Goal: Task Accomplishment & Management: Complete application form

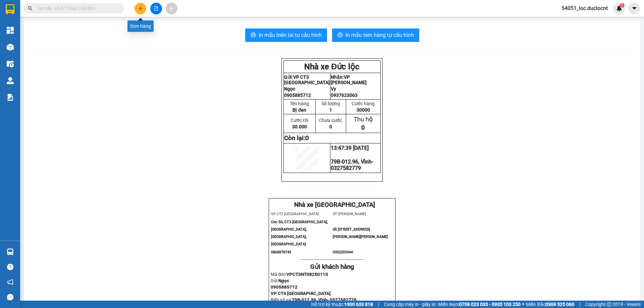
click at [140, 11] on button at bounding box center [141, 9] width 12 height 12
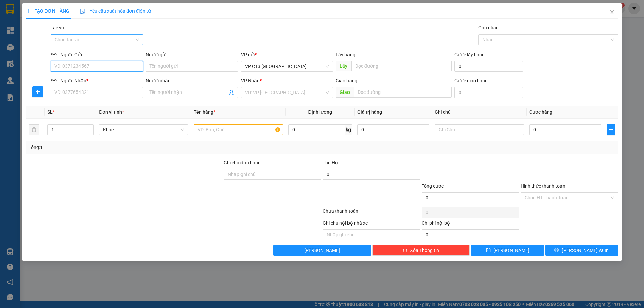
click at [136, 36] on div "Chọn tác vụ" at bounding box center [97, 39] width 92 height 11
click at [115, 65] on div "Nhập hàng kho nhận" at bounding box center [97, 63] width 84 height 7
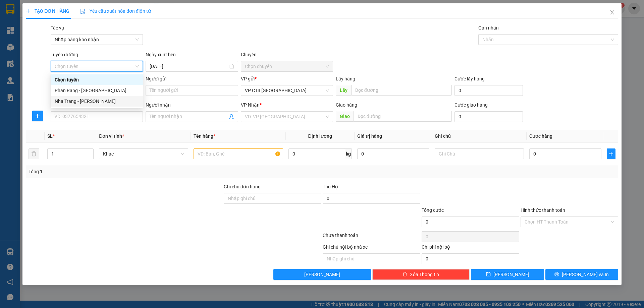
click at [103, 103] on div "Nha Trang - [PERSON_NAME]" at bounding box center [97, 101] width 84 height 7
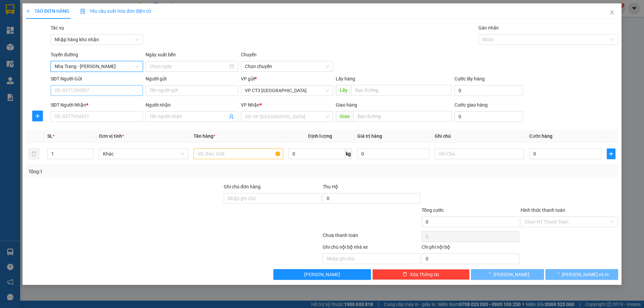
type input "[DATE]"
click at [96, 95] on input "SĐT Người Gửi" at bounding box center [97, 90] width 92 height 11
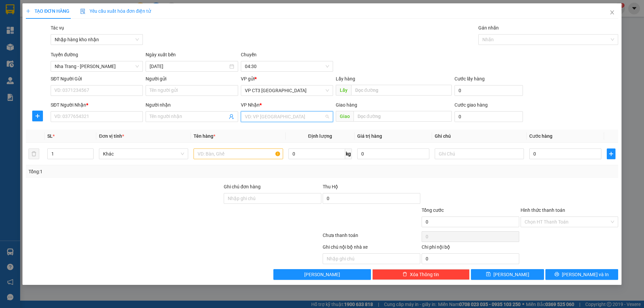
click at [290, 114] on input "search" at bounding box center [285, 117] width 80 height 10
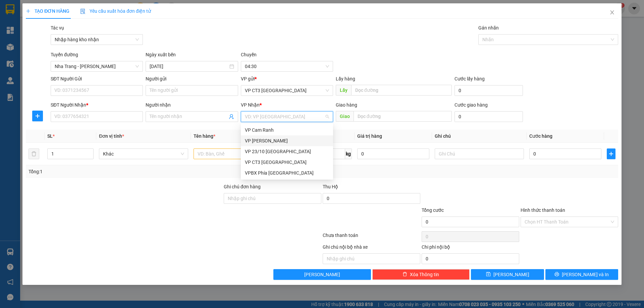
drag, startPoint x: 282, startPoint y: 141, endPoint x: 289, endPoint y: 141, distance: 7.0
click at [282, 141] on div "VP [PERSON_NAME]" at bounding box center [287, 140] width 84 height 7
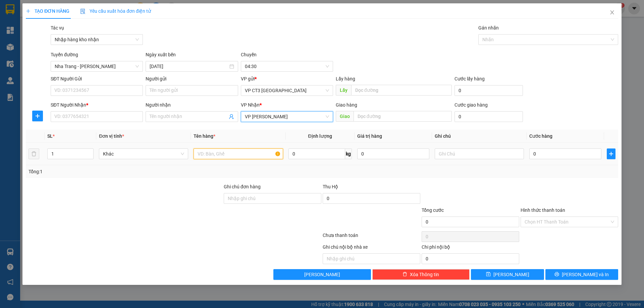
click at [238, 156] on input "text" at bounding box center [238, 154] width 89 height 11
type input "thùng xốp"
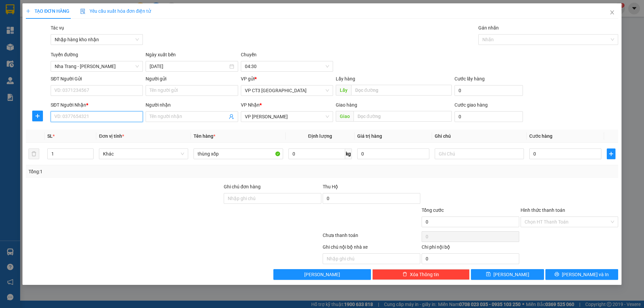
click at [80, 116] on input "SĐT Người Nhận *" at bounding box center [97, 116] width 92 height 11
click at [161, 118] on input "Người nhận" at bounding box center [189, 116] width 78 height 7
type input "a"
click at [117, 116] on input "SĐT Người Nhận *" at bounding box center [97, 116] width 92 height 11
type input "0968261390"
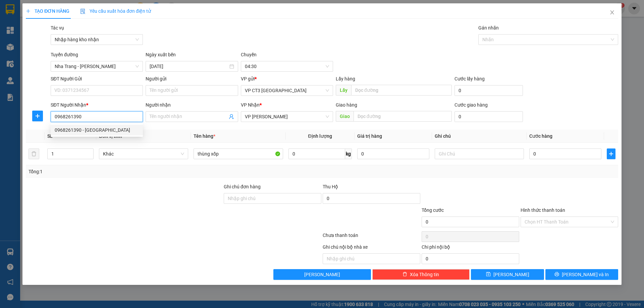
click at [106, 133] on div "0968261390 - [GEOGRAPHIC_DATA]" at bounding box center [97, 129] width 84 height 7
type input "[PERSON_NAME][GEOGRAPHIC_DATA]"
type input "100.000"
type input "0968261390"
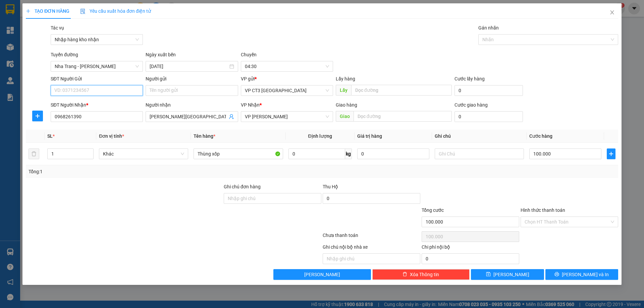
click at [78, 92] on input "SĐT Người Gửi" at bounding box center [97, 90] width 92 height 11
click at [93, 114] on div "0886412143 - Tân Bình Food" at bounding box center [98, 114] width 87 height 7
type input "0886412143"
type input "Tân Bình Food"
type input "50.000"
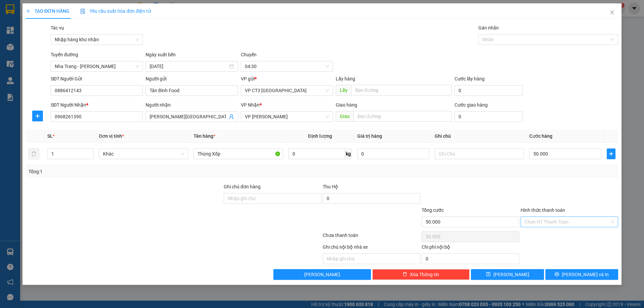
click at [569, 221] on input "Hình thức thanh toán" at bounding box center [567, 222] width 85 height 10
click at [565, 238] on div "Tại văn phòng" at bounding box center [570, 235] width 90 height 7
type input "0"
click at [580, 272] on span "[PERSON_NAME] và In" at bounding box center [585, 274] width 47 height 7
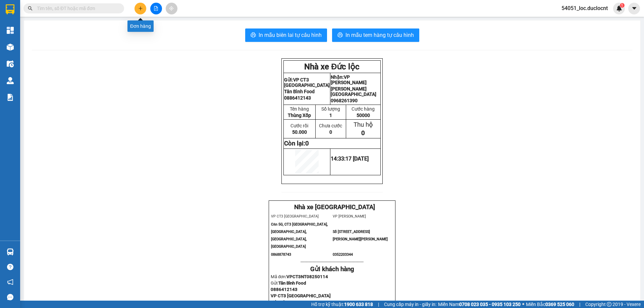
click at [143, 9] on button at bounding box center [141, 9] width 12 height 12
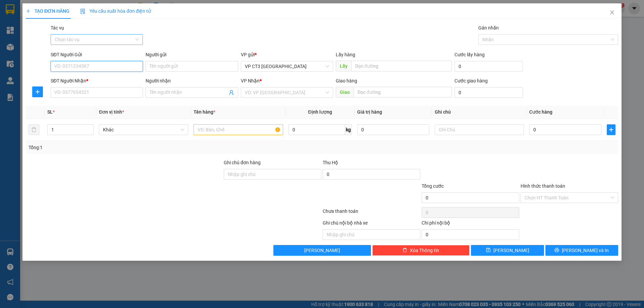
click at [139, 39] on div "Chọn tác vụ" at bounding box center [97, 39] width 92 height 11
click at [124, 64] on div "Nhập hàng kho nhận" at bounding box center [97, 63] width 84 height 7
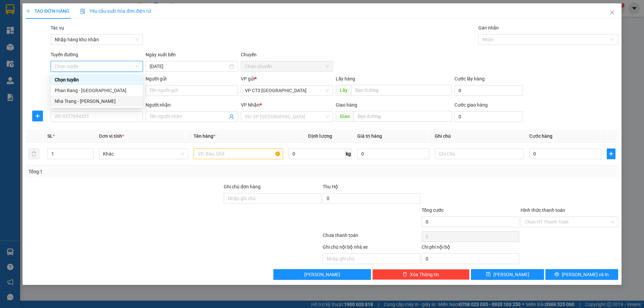
click at [111, 102] on div "Nha Trang - [PERSON_NAME]" at bounding box center [97, 101] width 84 height 7
type input "[DATE]"
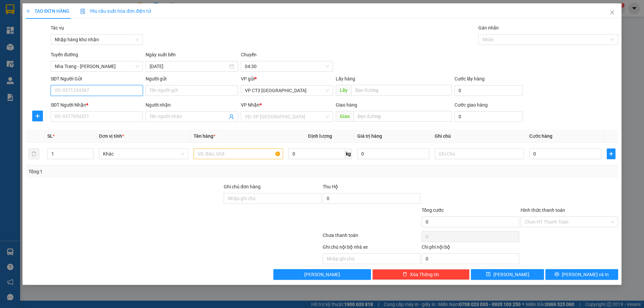
click at [101, 91] on input "SĐT Người Gửi" at bounding box center [97, 90] width 92 height 11
click at [151, 90] on input "Người gửi" at bounding box center [192, 90] width 92 height 11
click at [153, 115] on input "Người nhận" at bounding box center [189, 116] width 78 height 7
type input "thái đ"
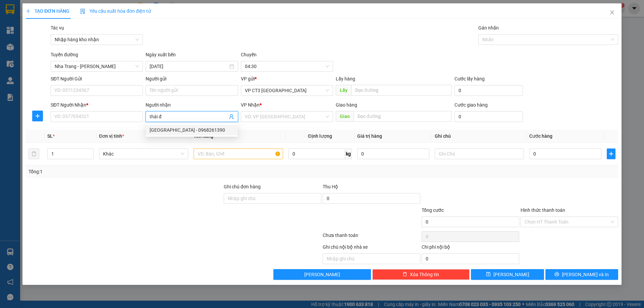
click at [171, 130] on div "[GEOGRAPHIC_DATA] - 0968261390" at bounding box center [192, 129] width 84 height 7
type input "0968261390"
type input "[PERSON_NAME][GEOGRAPHIC_DATA]"
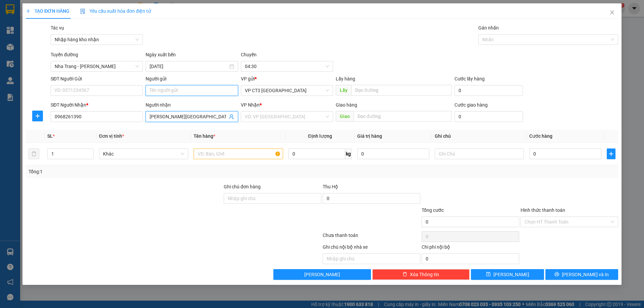
click at [160, 90] on input "Người gửi" at bounding box center [192, 90] width 92 height 11
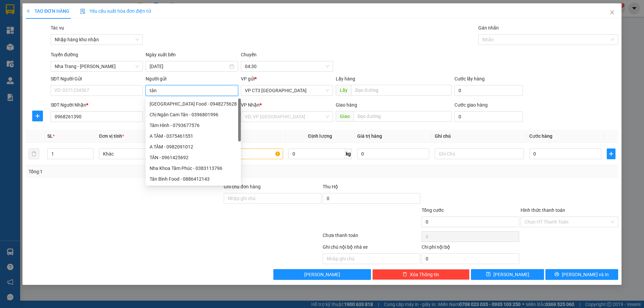
type input "tân b"
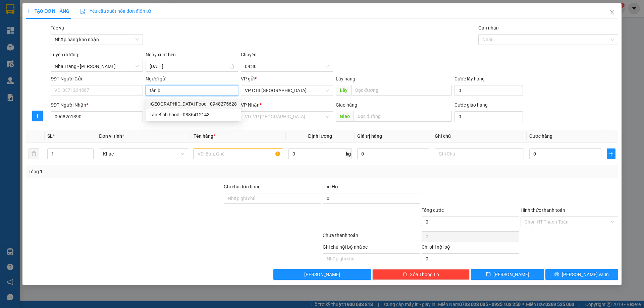
click at [206, 103] on div "[GEOGRAPHIC_DATA] Food - 0948275628" at bounding box center [193, 103] width 87 height 7
type input "0948275628"
type input "Hồng Tân Bình Food"
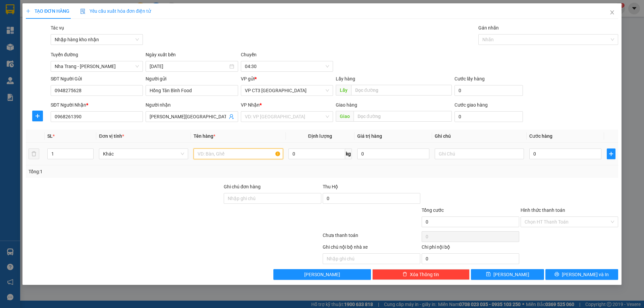
click at [216, 156] on input "text" at bounding box center [238, 154] width 89 height 11
type input "thùng xốp"
click at [549, 151] on input "0" at bounding box center [565, 154] width 72 height 11
type input "5"
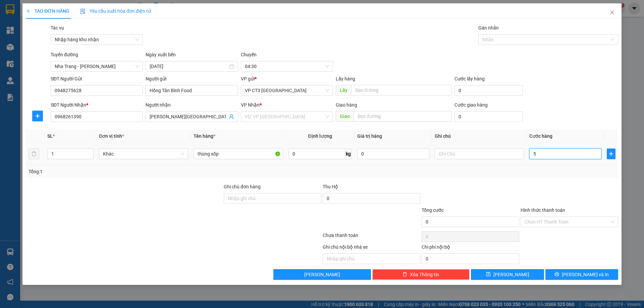
type input "5"
type input "50"
type input "500"
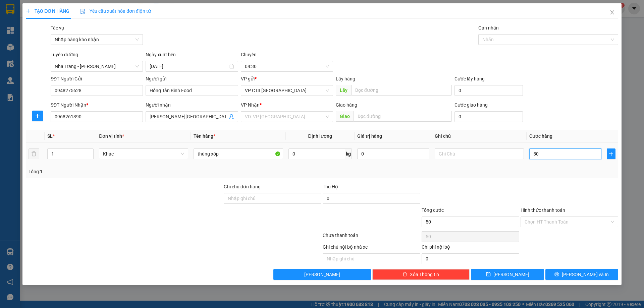
type input "500"
type input "5.000"
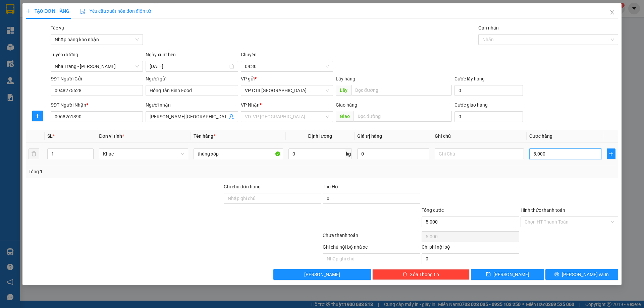
type input "50.000"
click at [309, 116] on input "search" at bounding box center [285, 117] width 80 height 10
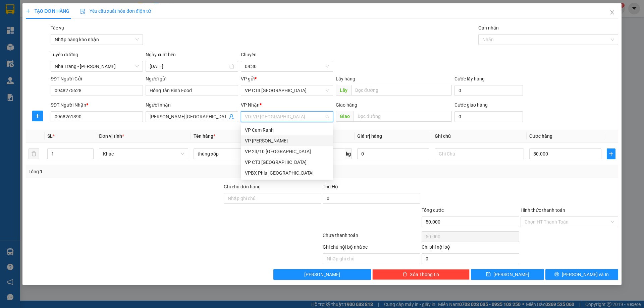
click at [289, 140] on div "VP [PERSON_NAME]" at bounding box center [287, 140] width 84 height 7
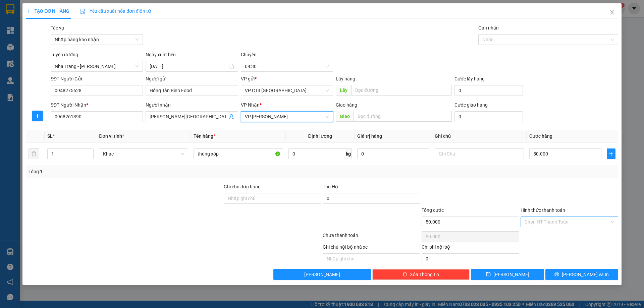
click at [560, 218] on input "Hình thức thanh toán" at bounding box center [567, 222] width 85 height 10
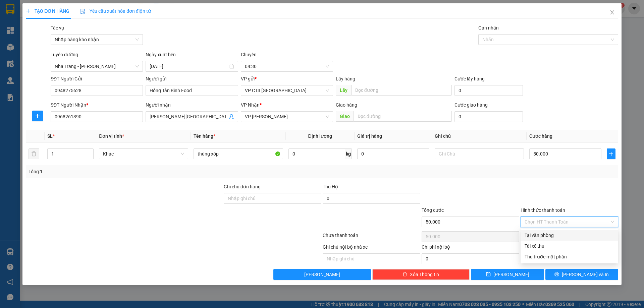
click at [551, 238] on div "Tại văn phòng" at bounding box center [570, 235] width 90 height 7
type input "0"
click at [577, 274] on span "[PERSON_NAME] và In" at bounding box center [585, 274] width 47 height 7
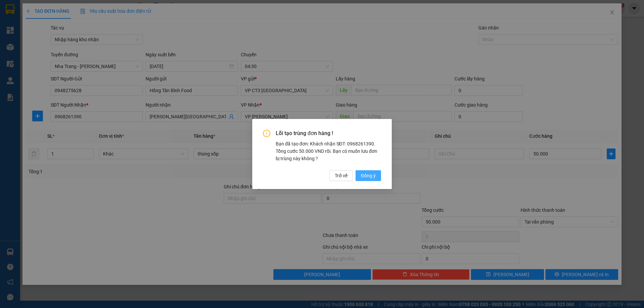
click at [369, 172] on span "Đồng ý" at bounding box center [368, 175] width 15 height 7
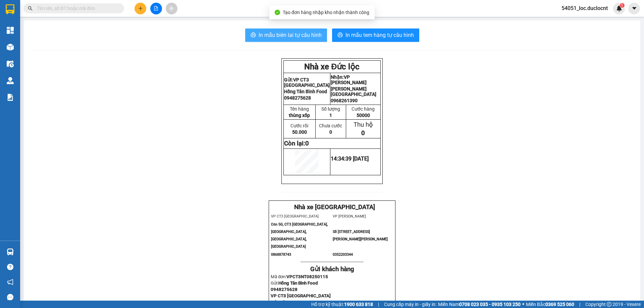
click at [287, 35] on span "In mẫu biên lai tự cấu hình" at bounding box center [290, 35] width 63 height 8
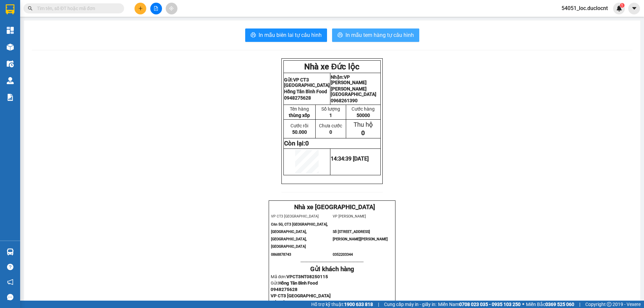
click at [394, 35] on span "In mẫu tem hàng tự cấu hình" at bounding box center [380, 35] width 68 height 8
